Goal: Information Seeking & Learning: Learn about a topic

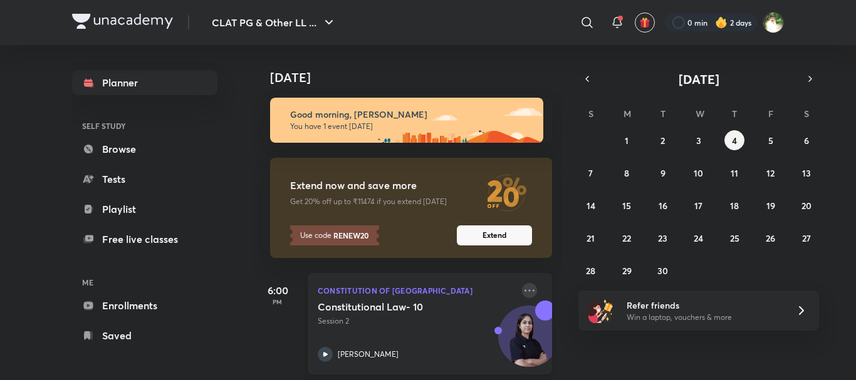
click at [522, 290] on icon at bounding box center [529, 290] width 15 height 15
click at [522, 287] on icon at bounding box center [529, 290] width 15 height 15
click at [698, 141] on abbr "3" at bounding box center [698, 141] width 5 height 12
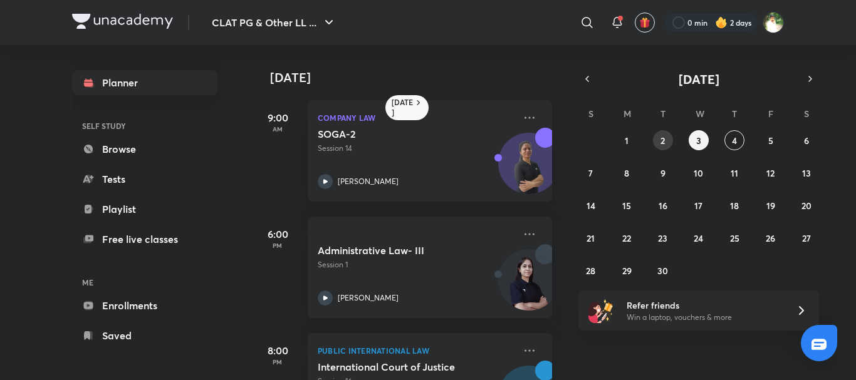
click at [663, 145] on abbr "2" at bounding box center [662, 141] width 4 height 12
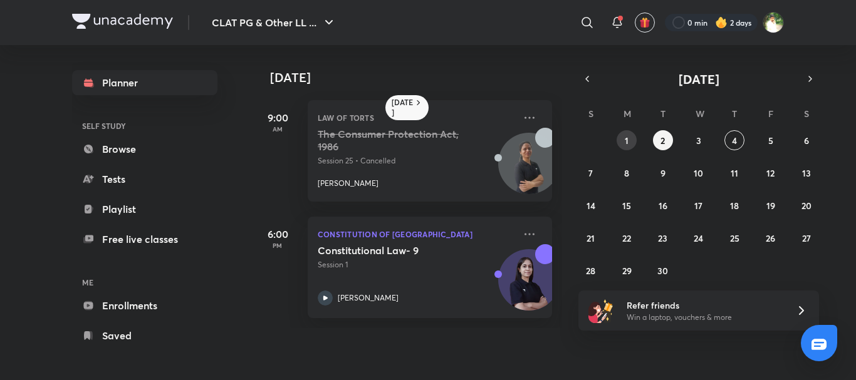
click at [621, 142] on button "1" at bounding box center [626, 140] width 20 height 20
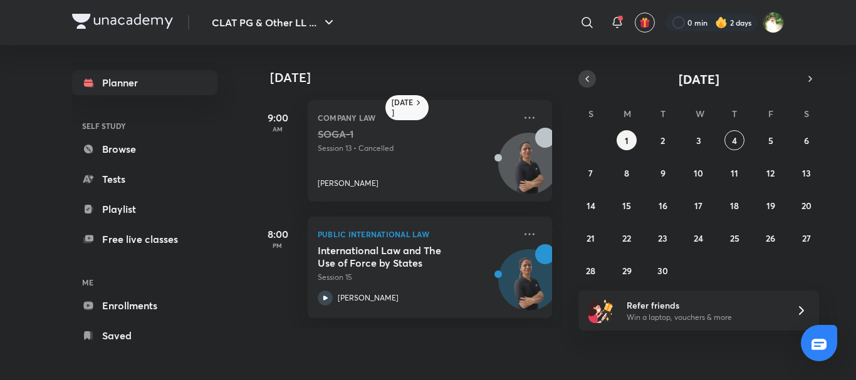
click at [582, 78] on icon "button" at bounding box center [587, 78] width 10 height 11
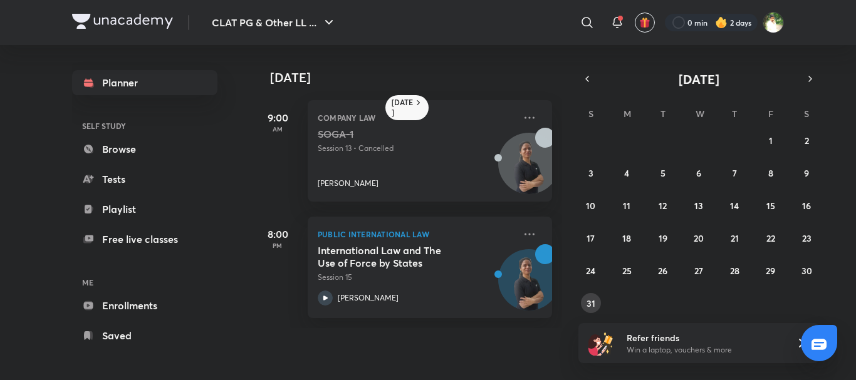
click at [591, 300] on abbr "31" at bounding box center [590, 304] width 9 height 12
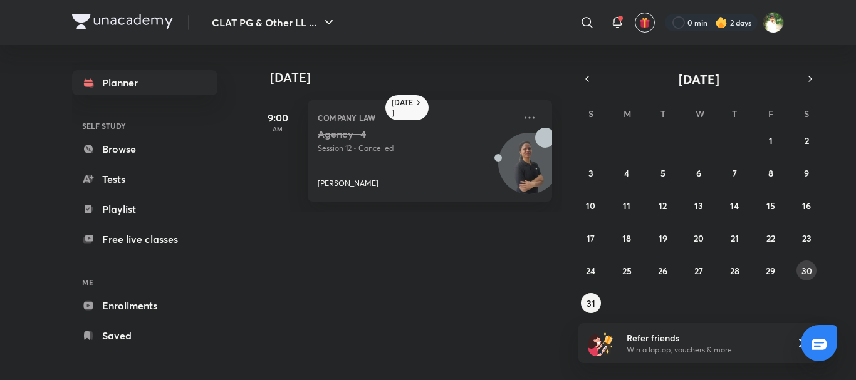
click at [802, 270] on abbr "30" at bounding box center [806, 271] width 11 height 12
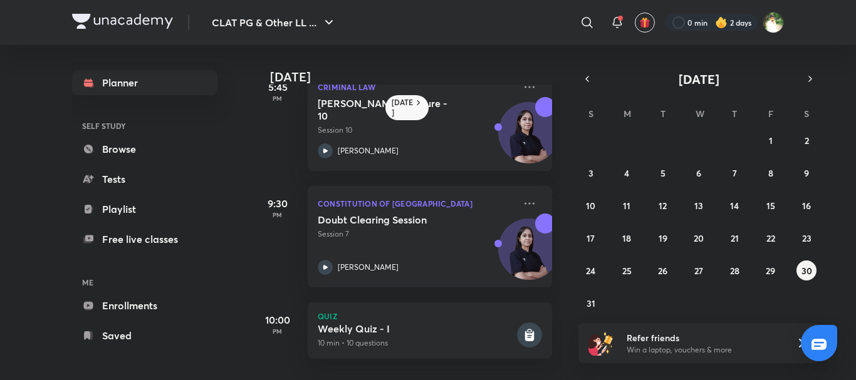
scroll to position [273, 0]
click at [771, 270] on abbr "29" at bounding box center [769, 271] width 9 height 12
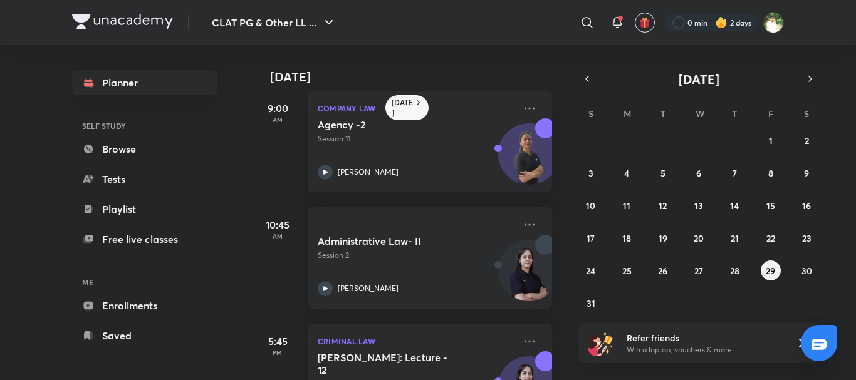
scroll to position [8, 0]
click at [666, 266] on abbr "26" at bounding box center [662, 271] width 9 height 12
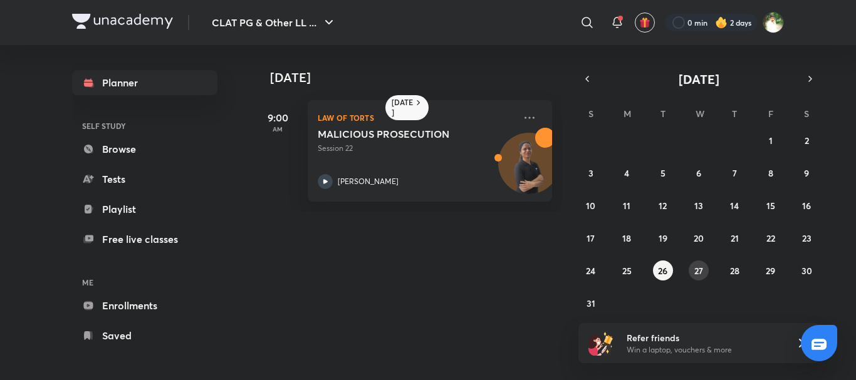
click at [693, 274] on button "27" at bounding box center [698, 271] width 20 height 20
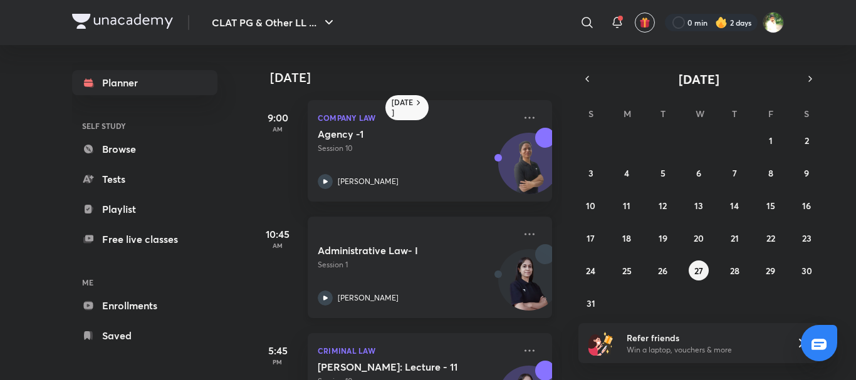
click at [433, 262] on p "Session 1" at bounding box center [416, 264] width 197 height 11
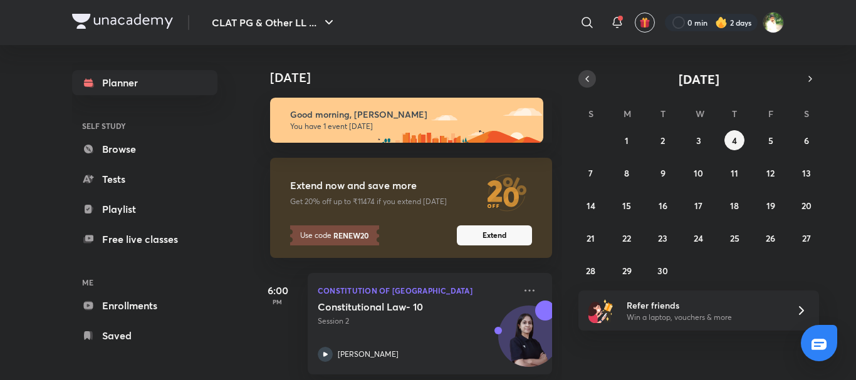
click at [589, 78] on icon "button" at bounding box center [587, 78] width 10 height 11
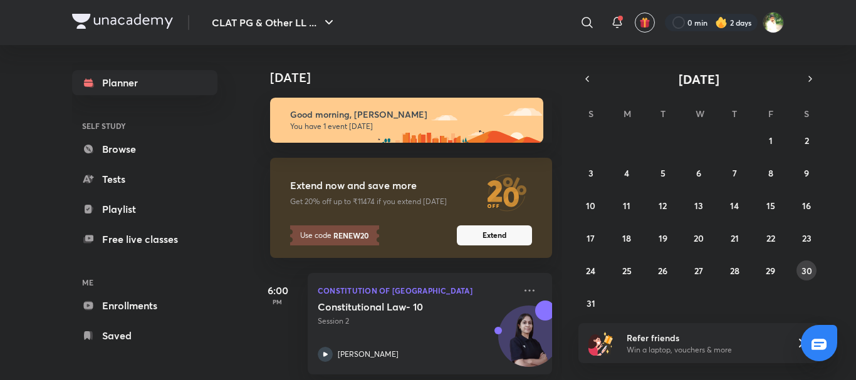
click at [805, 271] on abbr "30" at bounding box center [806, 271] width 11 height 12
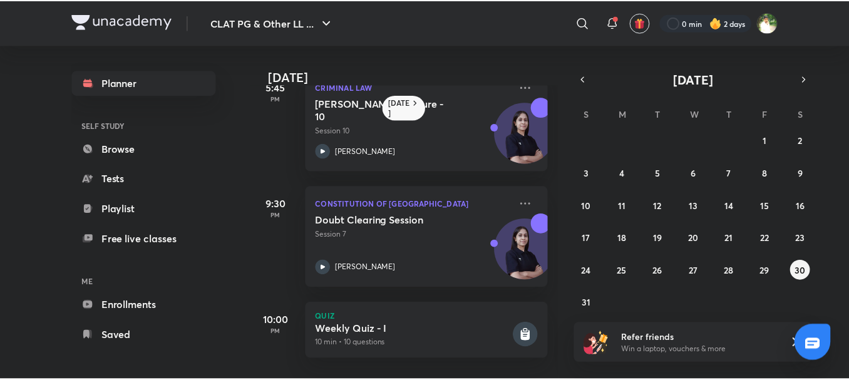
scroll to position [273, 0]
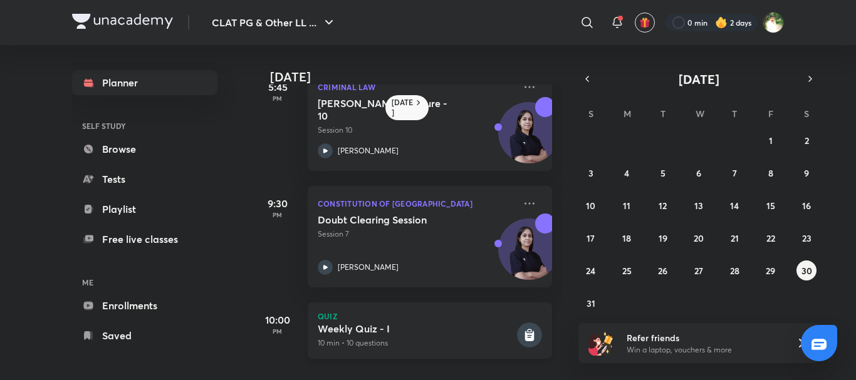
click at [434, 313] on div "Quiz Weekly Quiz - I 10 min • 10 questions" at bounding box center [430, 331] width 244 height 56
